Goal: Task Accomplishment & Management: Manage account settings

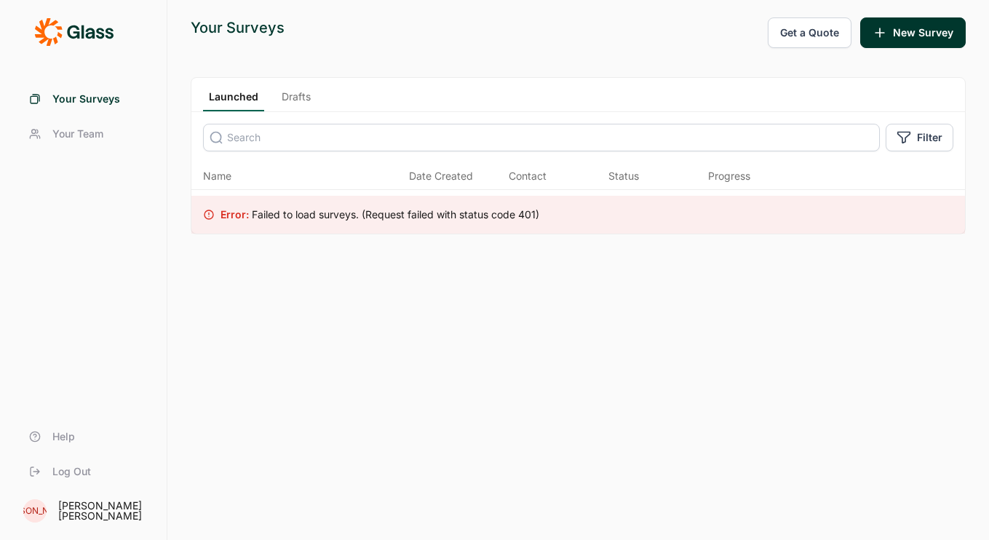
click at [57, 140] on span "Your Team" at bounding box center [77, 134] width 51 height 15
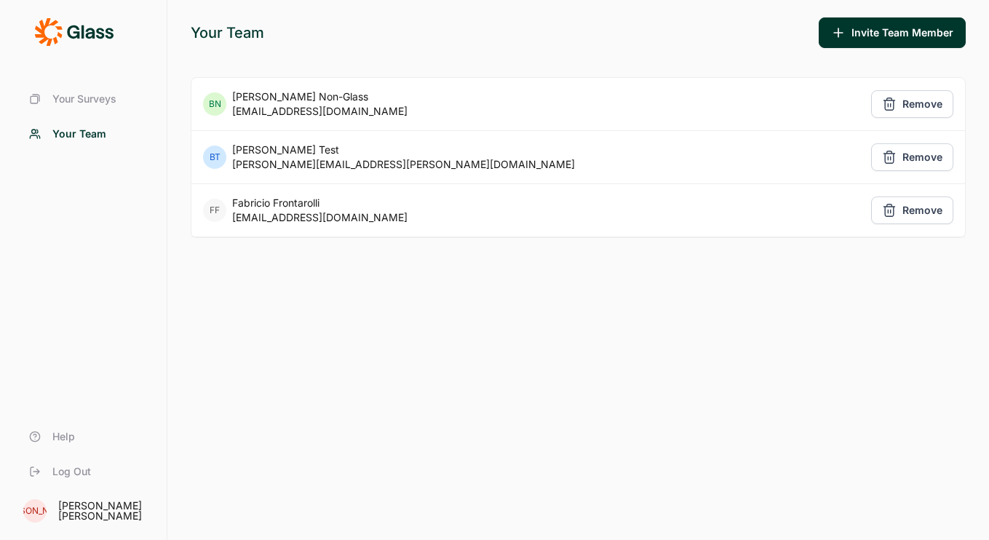
click at [78, 100] on span "Your Surveys" at bounding box center [84, 99] width 64 height 15
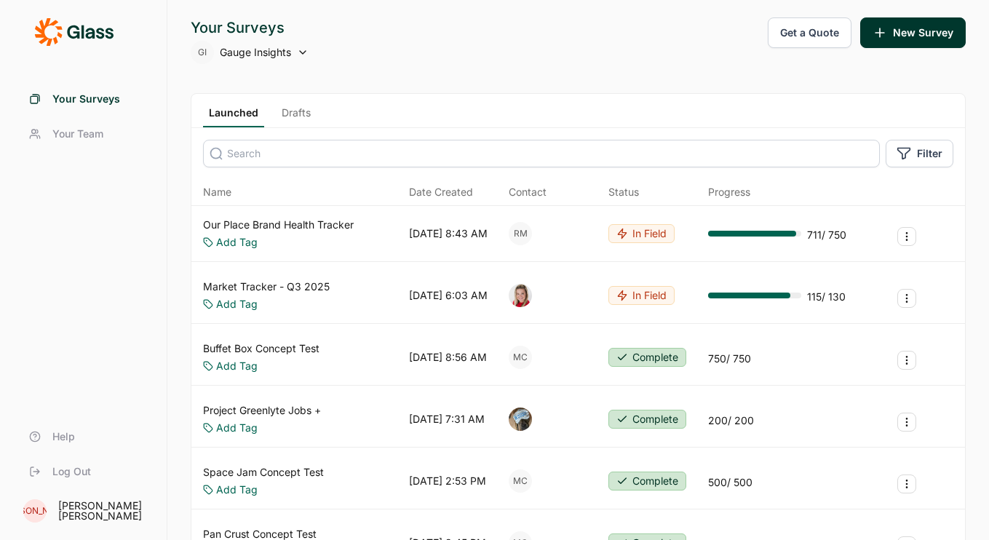
click at [914, 38] on button "New Survey" at bounding box center [912, 32] width 105 height 31
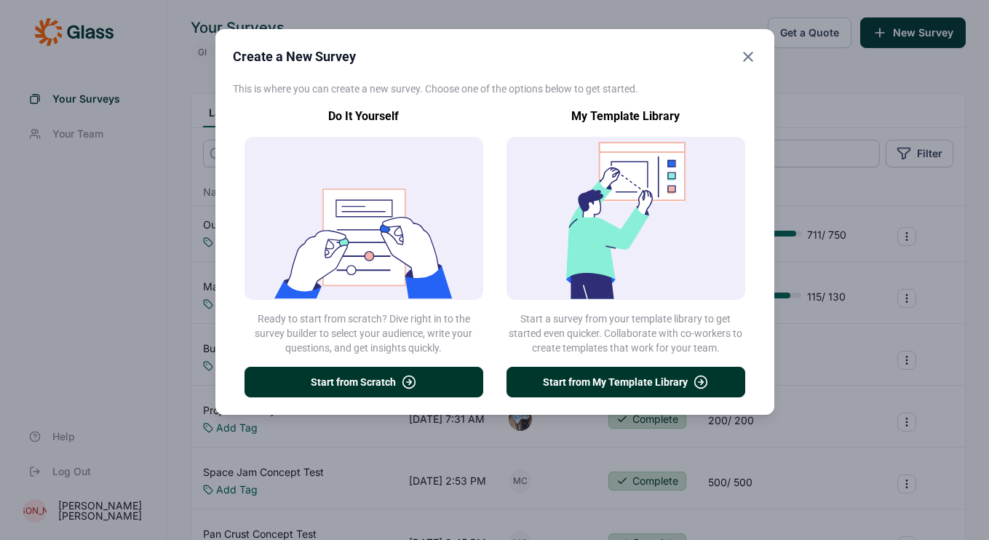
click at [743, 59] on icon "Close" at bounding box center [747, 56] width 17 height 17
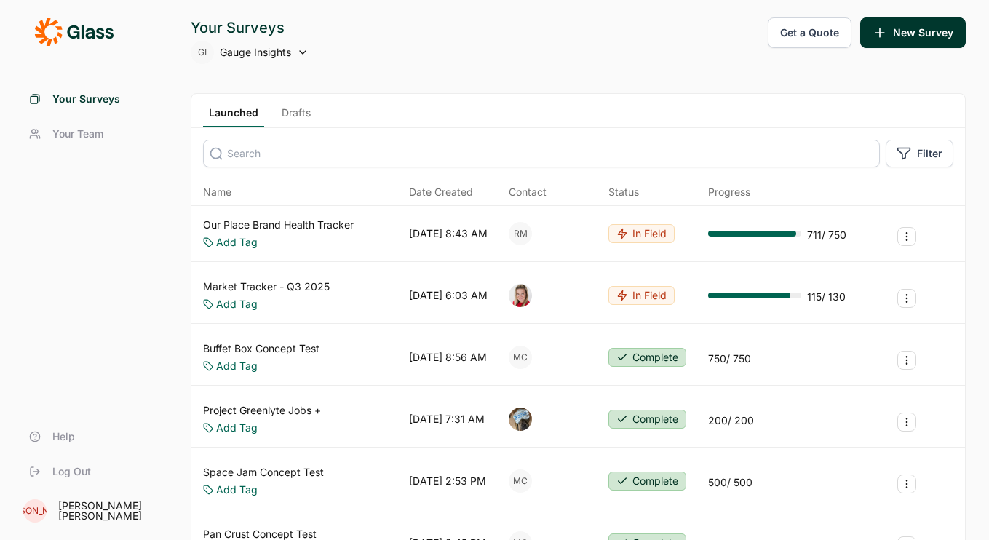
click at [90, 127] on span "Your Team" at bounding box center [77, 134] width 51 height 15
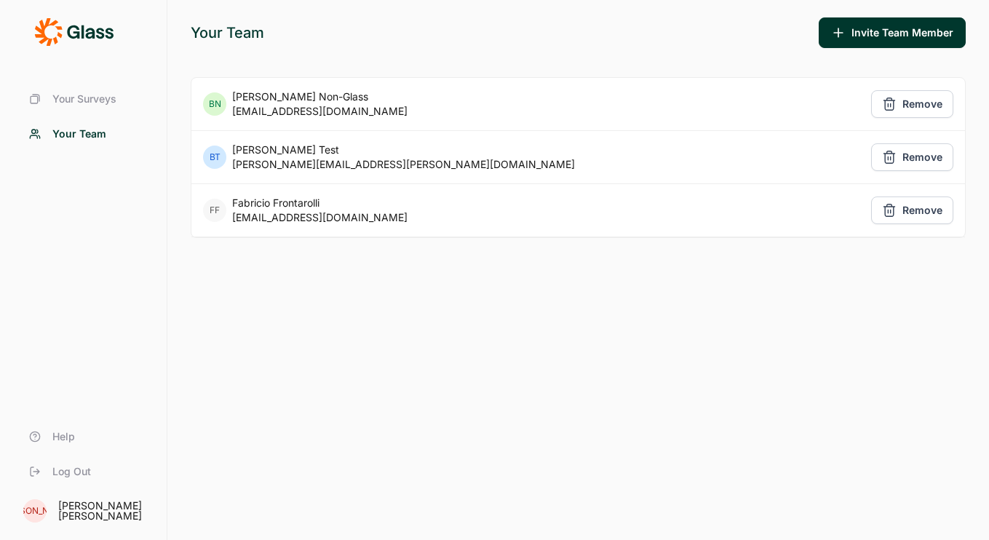
click at [895, 33] on button "Invite Team Member" at bounding box center [891, 32] width 147 height 31
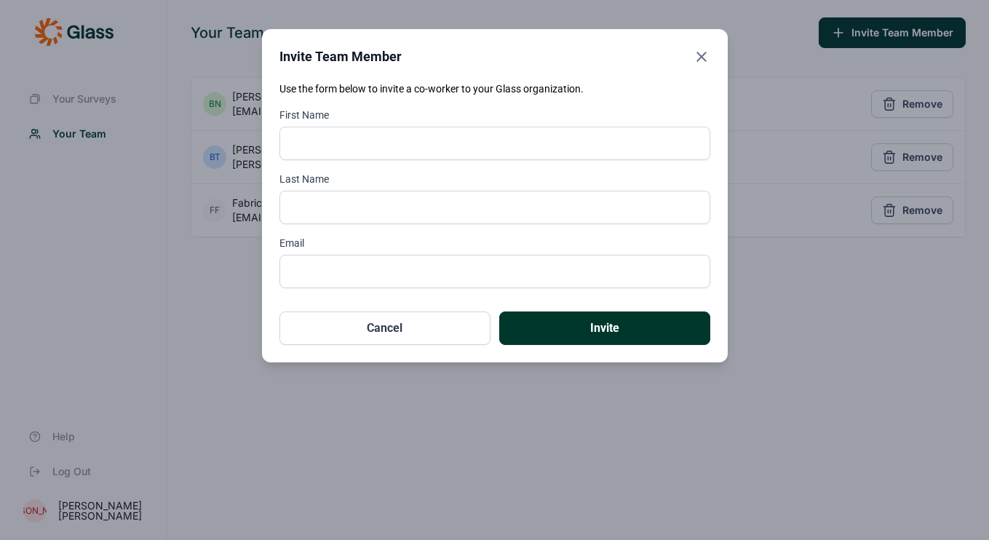
click at [436, 141] on input "First Name" at bounding box center [494, 143] width 431 height 33
type input "Kat"
type input "Breeggemann"
type input "k"
type input "kat.b"
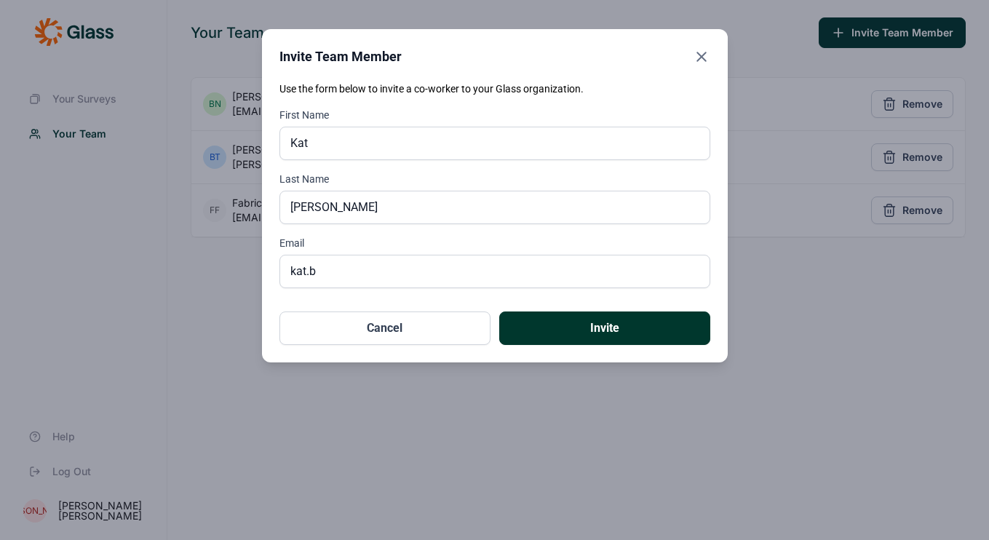
click at [354, 334] on button "Cancel" at bounding box center [384, 327] width 211 height 33
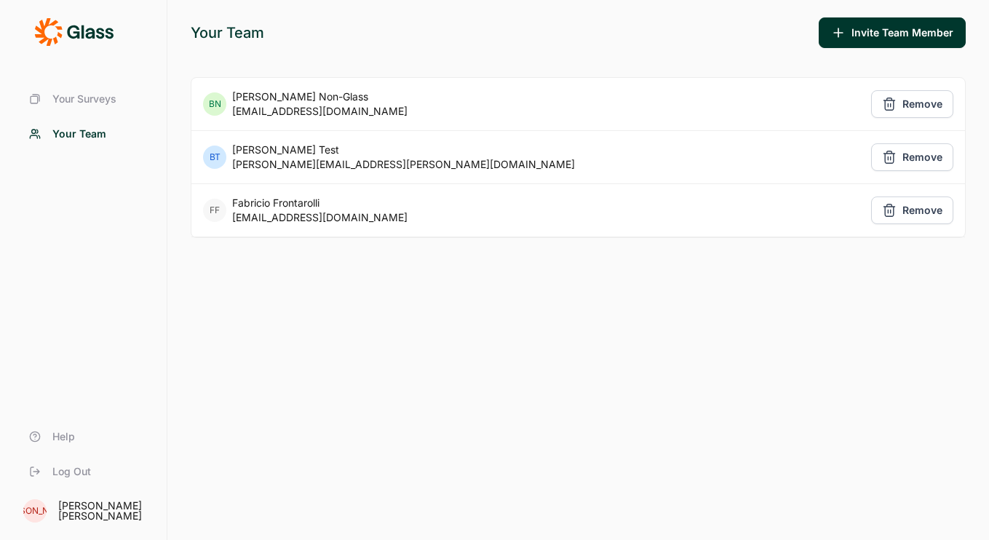
click at [99, 103] on span "Your Surveys" at bounding box center [84, 99] width 64 height 15
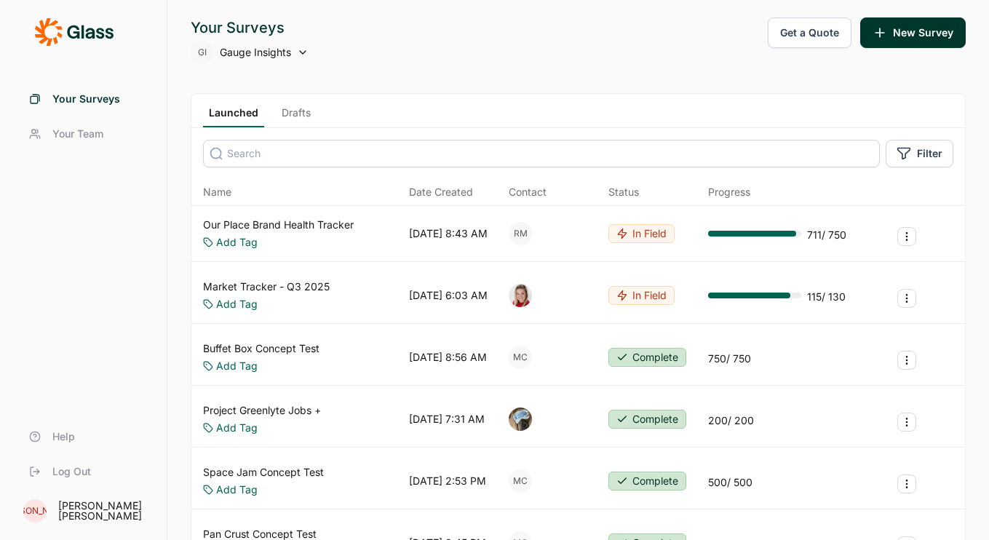
click at [87, 45] on icon at bounding box center [73, 31] width 79 height 29
click at [274, 57] on span "Gauge Insights" at bounding box center [255, 52] width 71 height 15
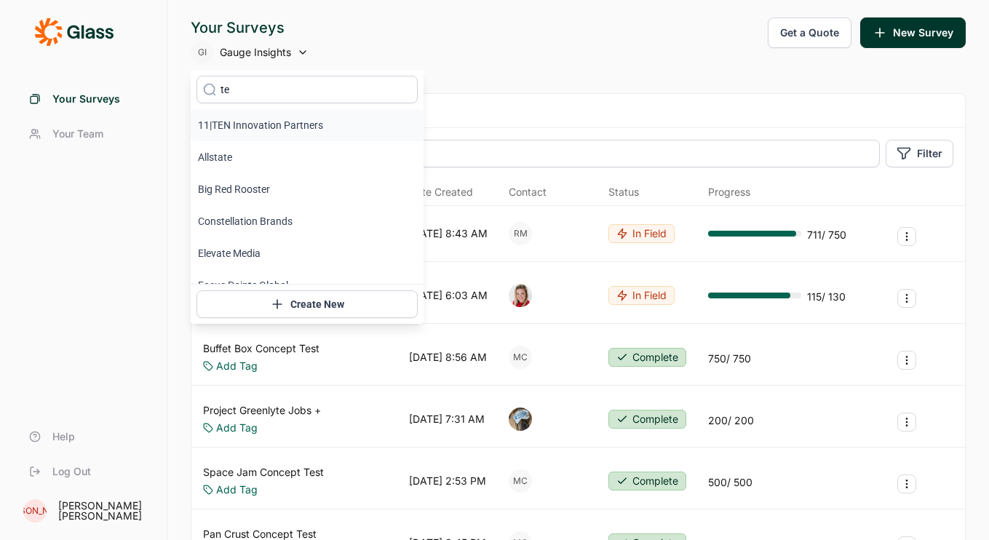
type input "t"
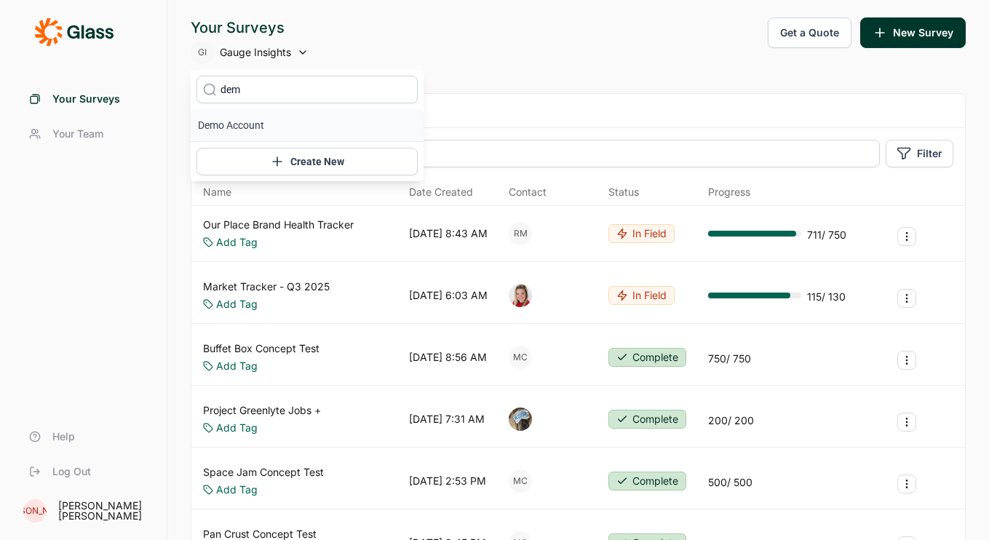
type input "demo"
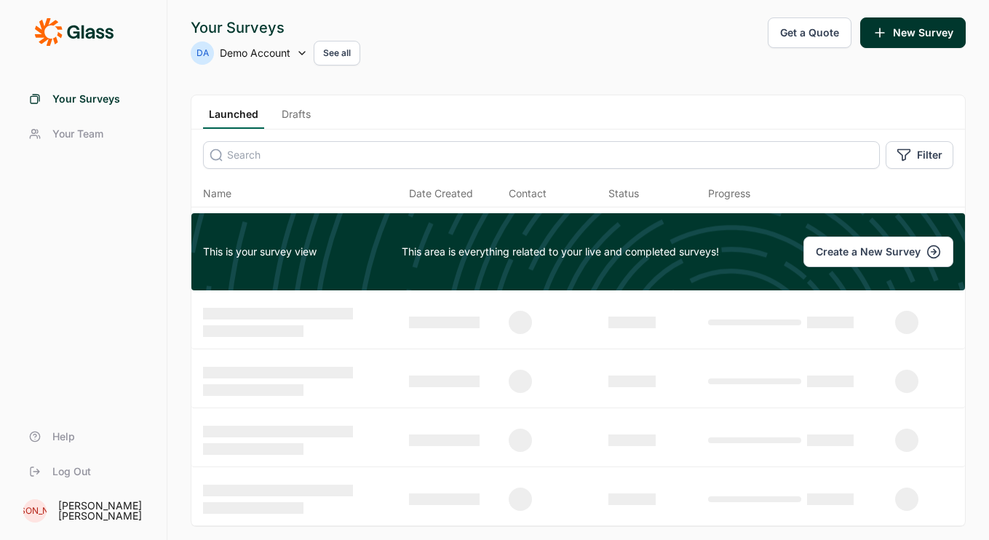
click at [288, 119] on link "Drafts" at bounding box center [296, 118] width 41 height 22
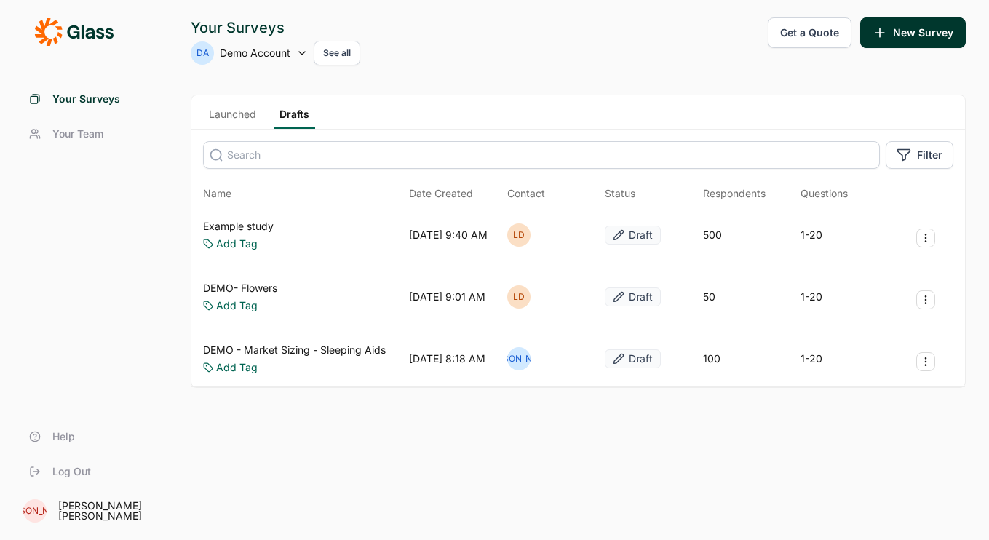
click at [102, 131] on span "Your Team" at bounding box center [77, 134] width 51 height 15
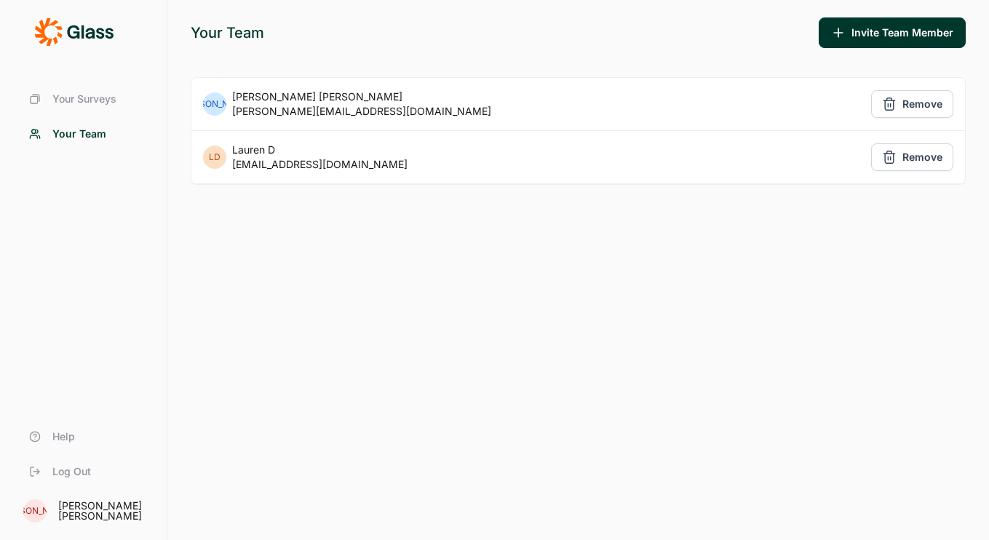
click at [879, 33] on button "Invite Team Member" at bounding box center [891, 32] width 147 height 31
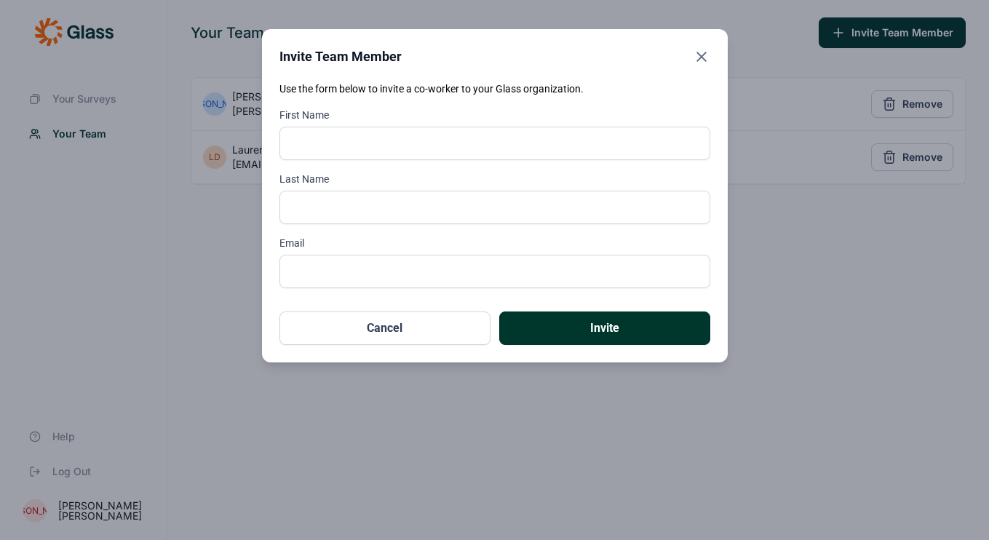
click at [511, 127] on input "First Name" at bounding box center [494, 143] width 431 height 33
type input "Kat"
type input "Breeggemann"
drag, startPoint x: 306, startPoint y: 270, endPoint x: 262, endPoint y: 270, distance: 43.6
click at [262, 270] on div "Invite Team Member Use the form below to invite a co-worker to your Glass organ…" at bounding box center [495, 195] width 466 height 333
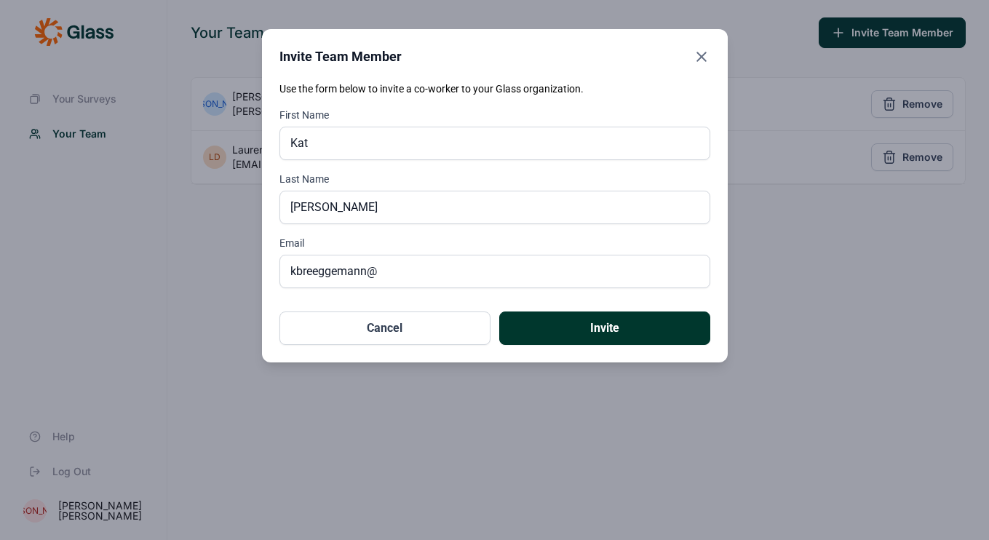
click at [441, 276] on input "kbreeggemann@" at bounding box center [494, 271] width 431 height 33
type input "kbreeggemann@katalyst-cx.com"
click at [543, 320] on button "Invite" at bounding box center [604, 327] width 211 height 33
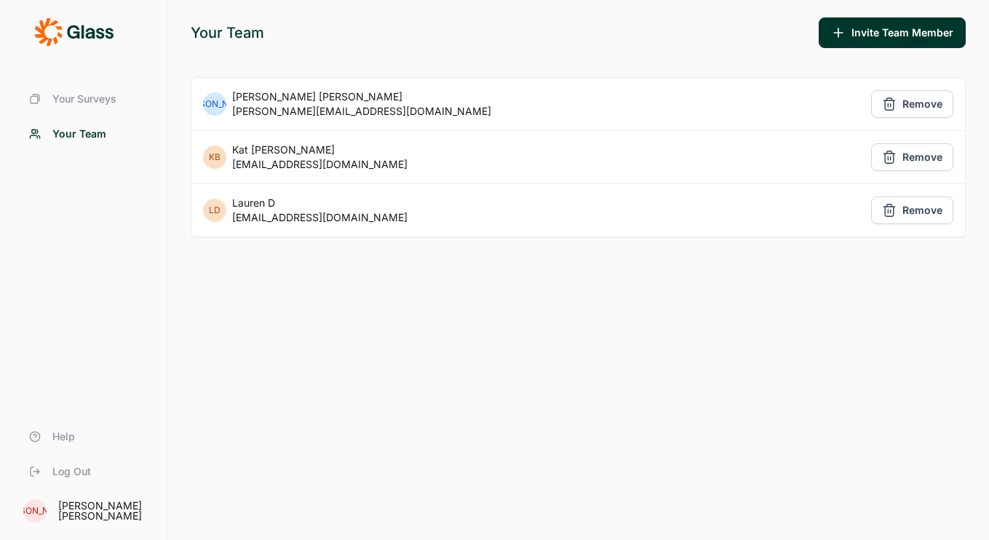
click at [63, 36] on icon at bounding box center [73, 31] width 79 height 29
